Goal: Navigation & Orientation: Find specific page/section

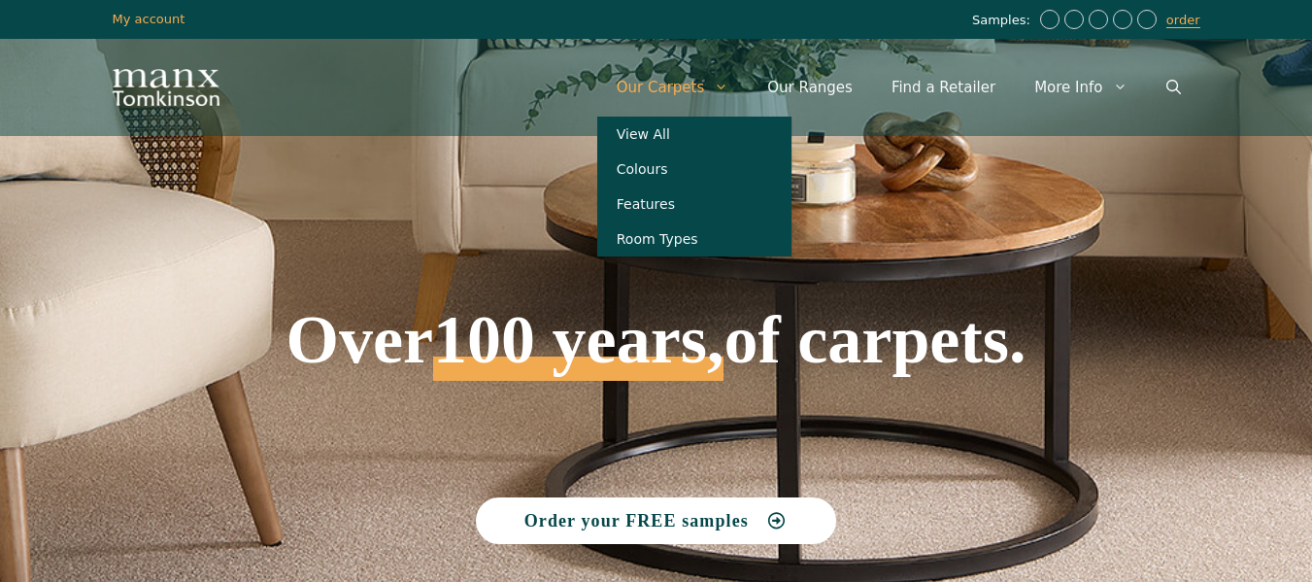
click at [682, 89] on link "Our Carpets" at bounding box center [672, 87] width 151 height 58
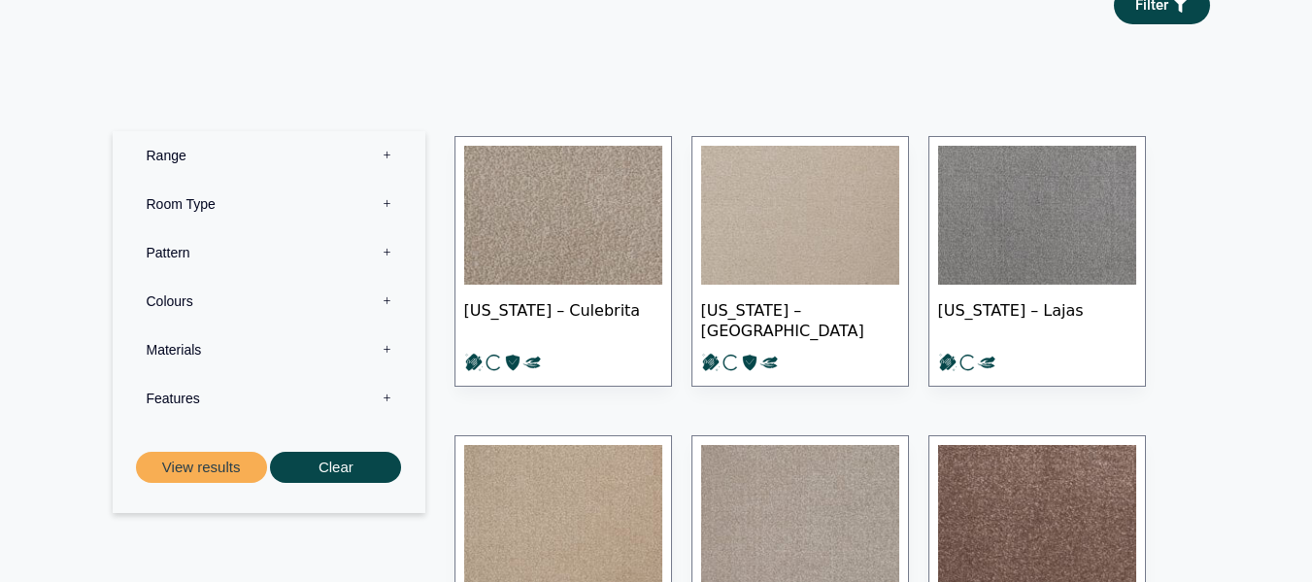
scroll to position [291, 0]
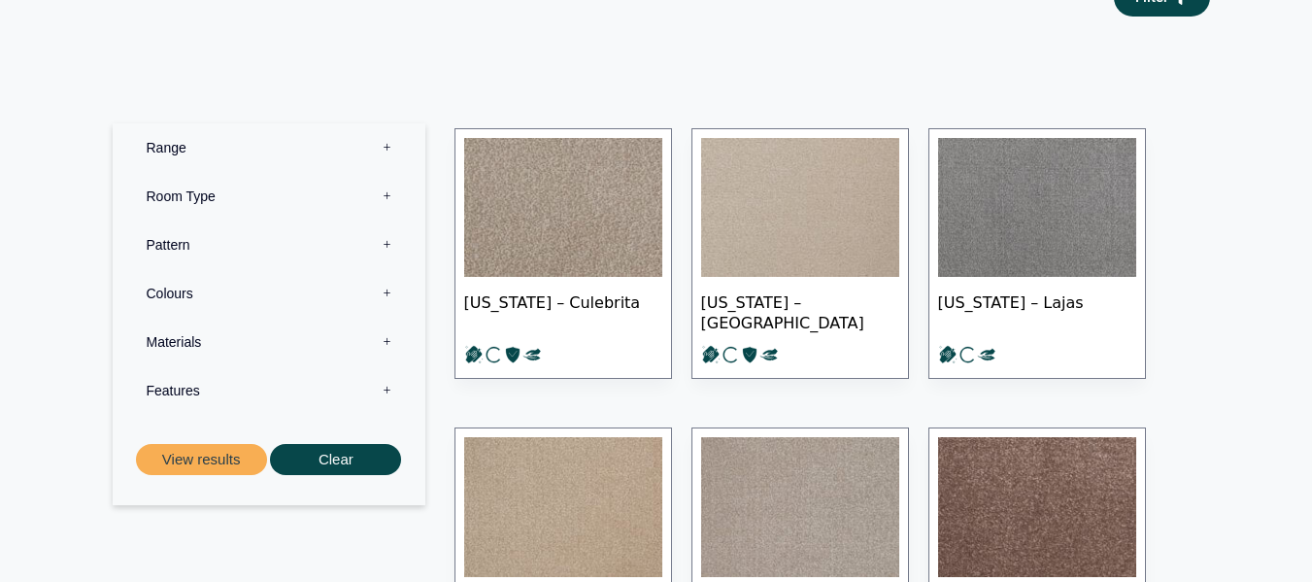
click at [386, 147] on label "Range 0" at bounding box center [269, 147] width 284 height 49
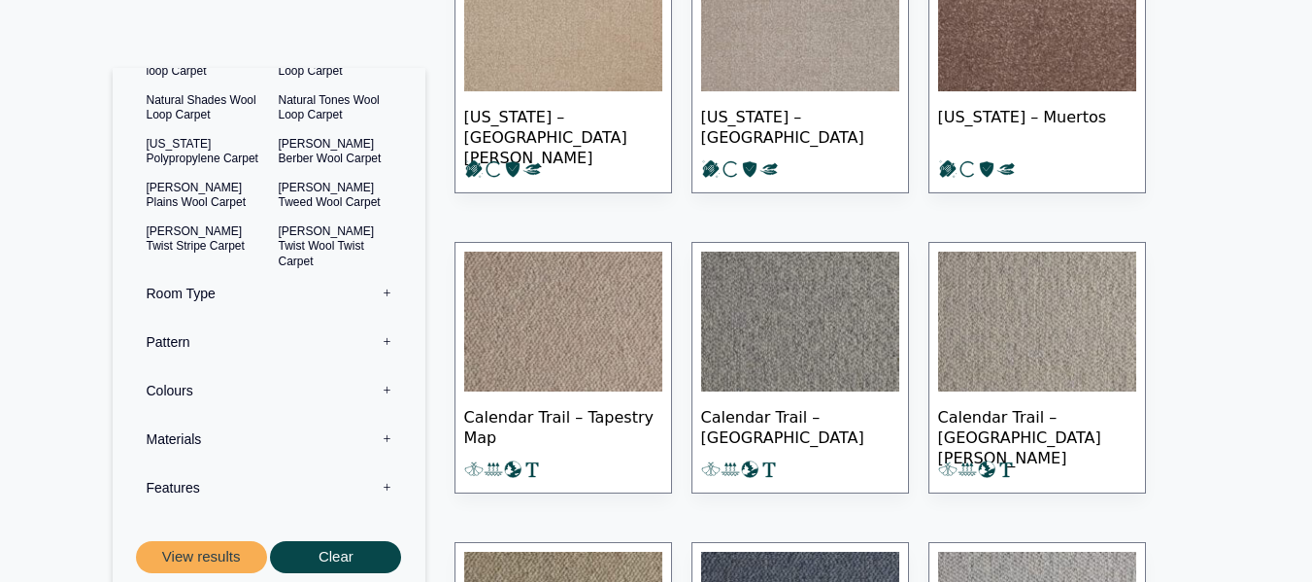
scroll to position [255, 0]
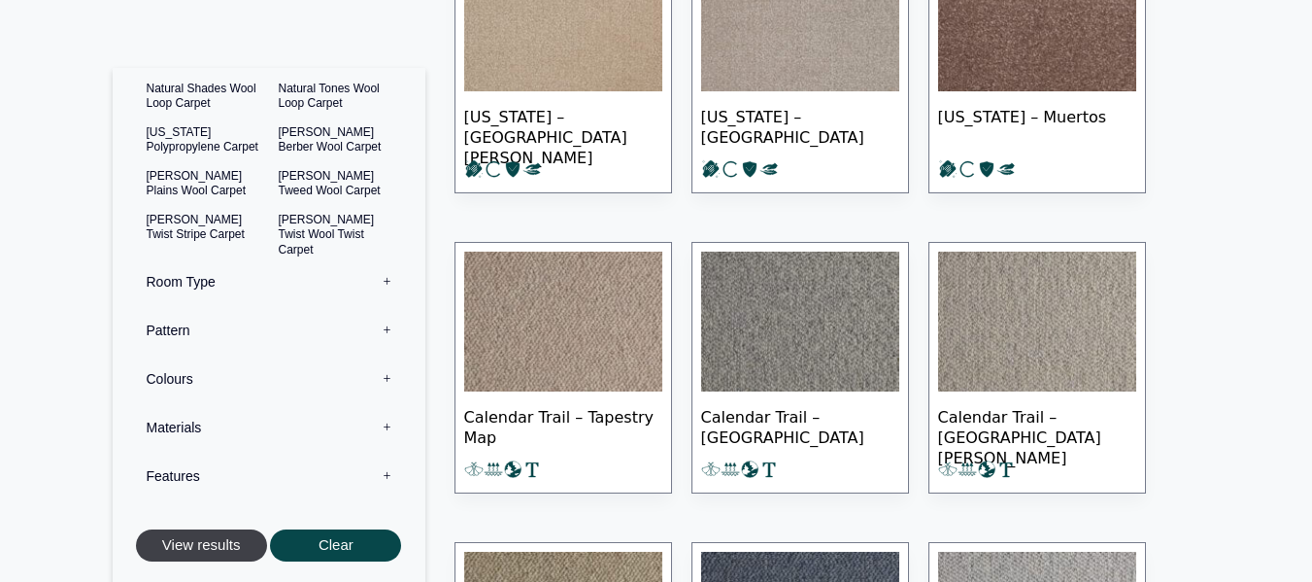
click at [202, 552] on button "View results" at bounding box center [201, 546] width 131 height 32
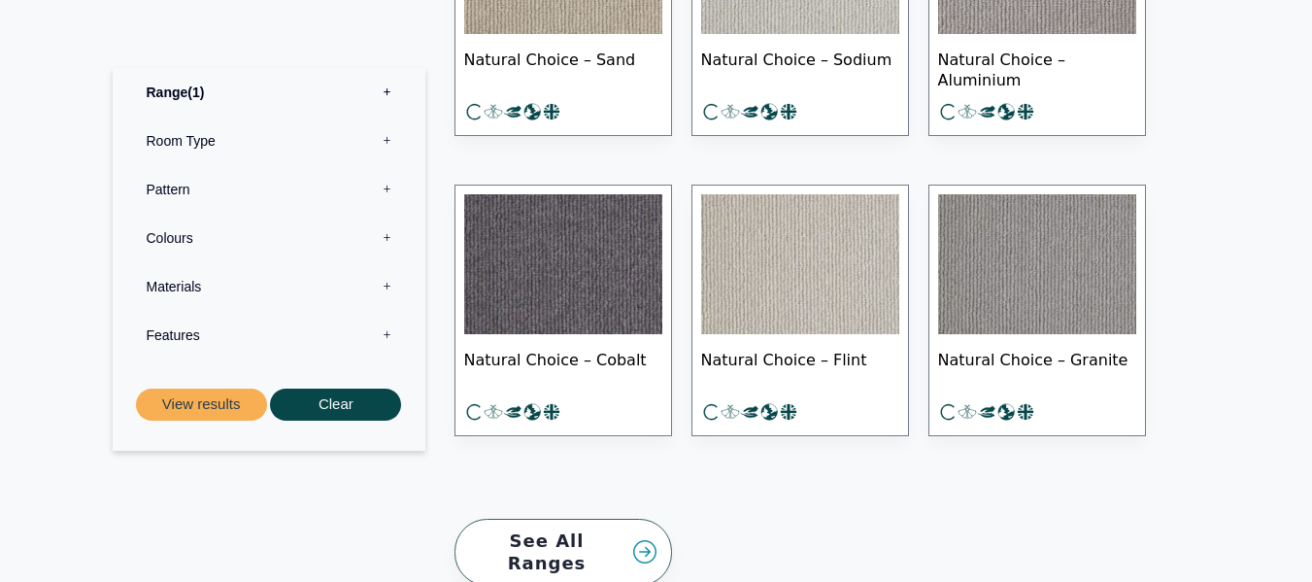
scroll to position [1845, 0]
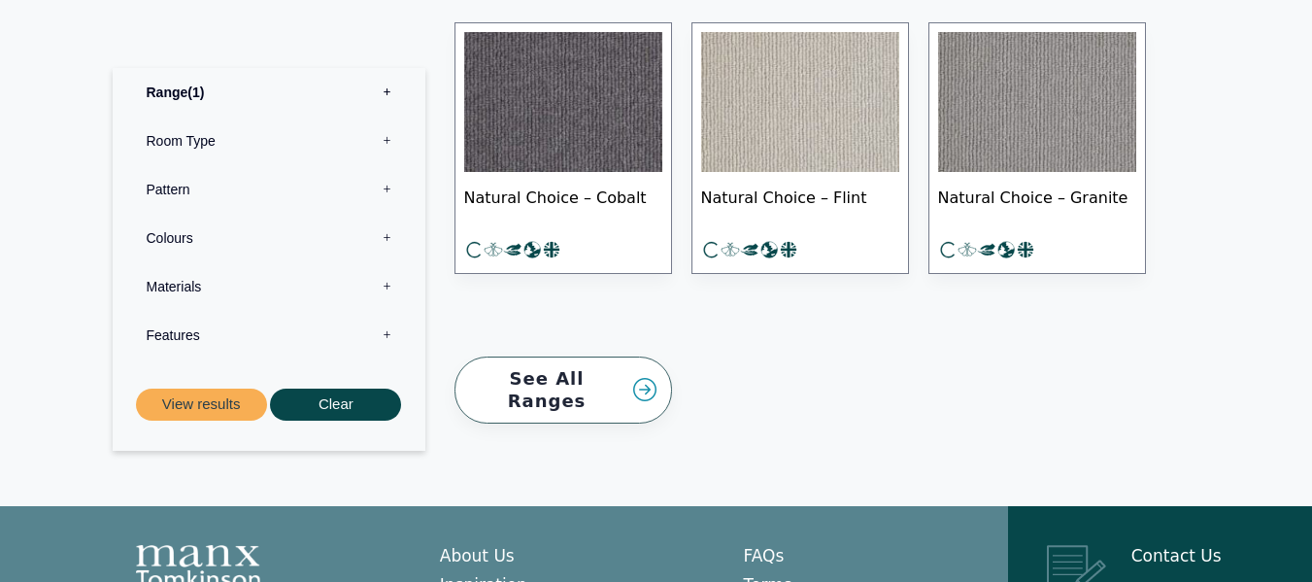
click at [649, 382] on link "See All Ranges" at bounding box center [562, 389] width 217 height 67
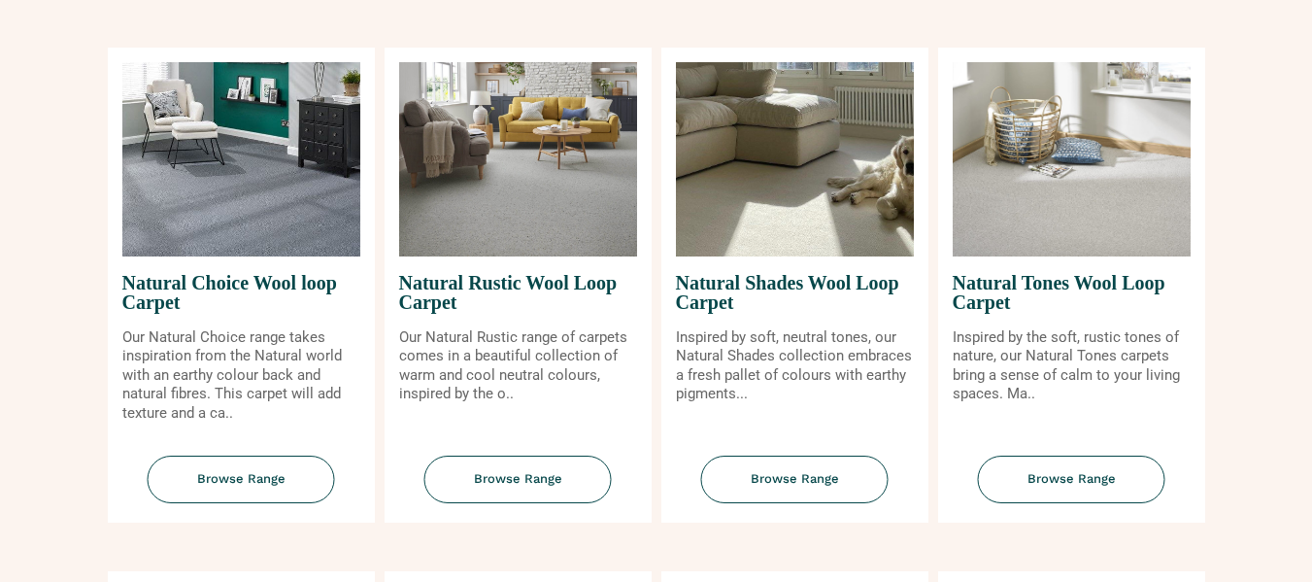
scroll to position [1262, 0]
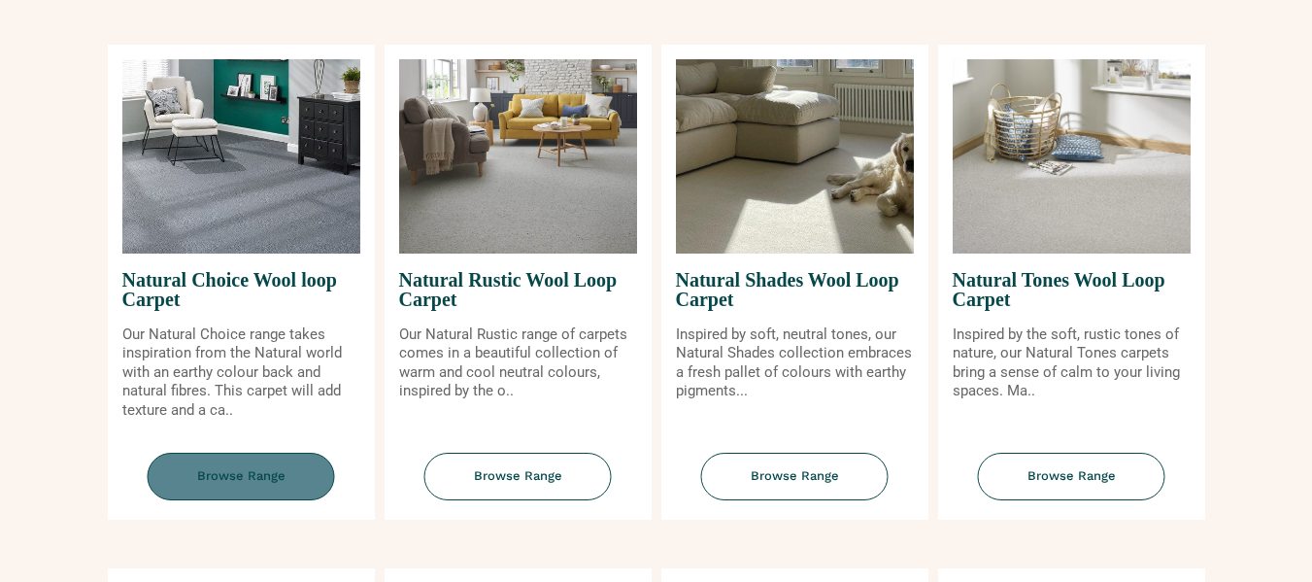
click at [250, 466] on span "Browse Range" at bounding box center [241, 476] width 187 height 48
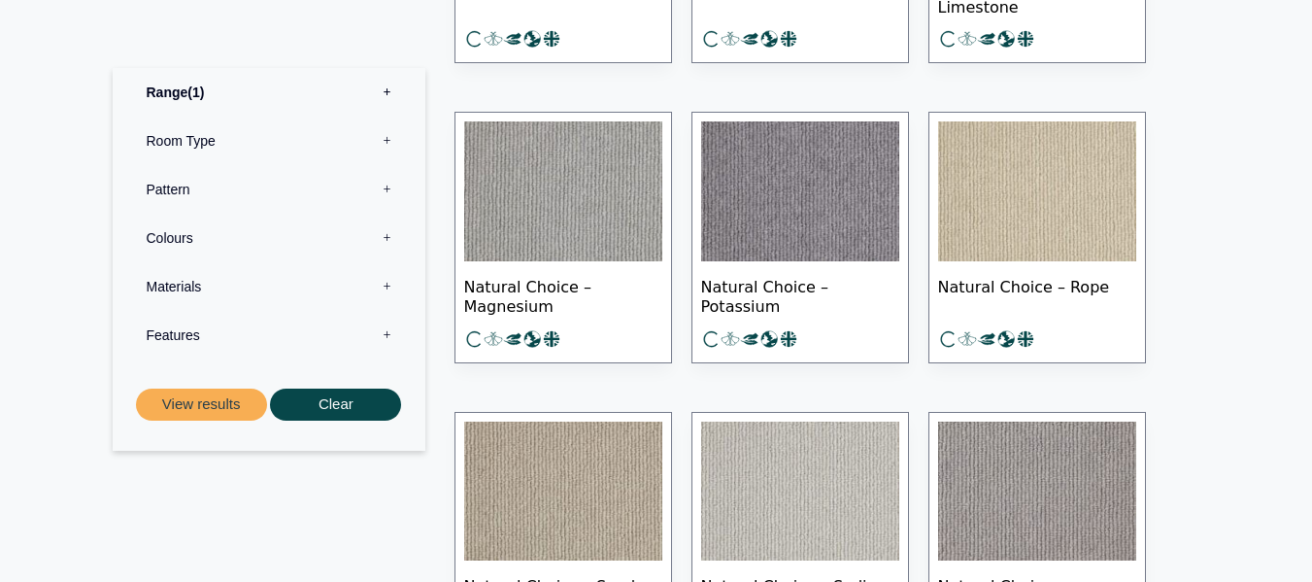
scroll to position [874, 0]
